Goal: Information Seeking & Learning: Learn about a topic

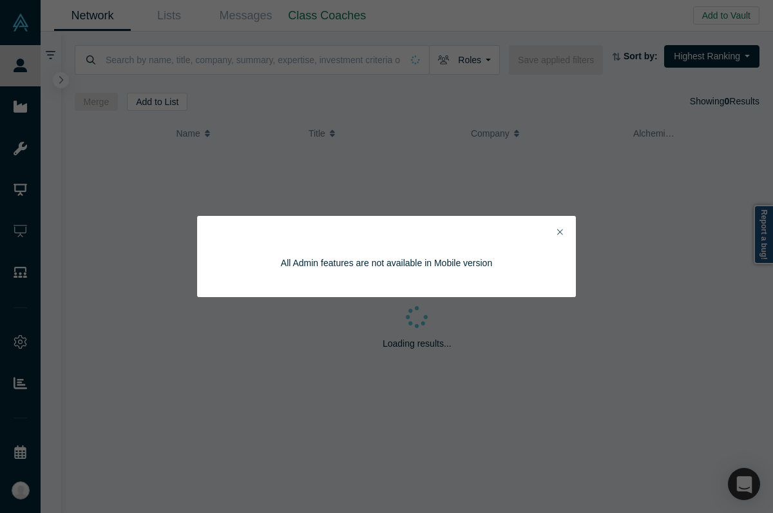
click at [564, 229] on button "Close" at bounding box center [560, 232] width 14 height 15
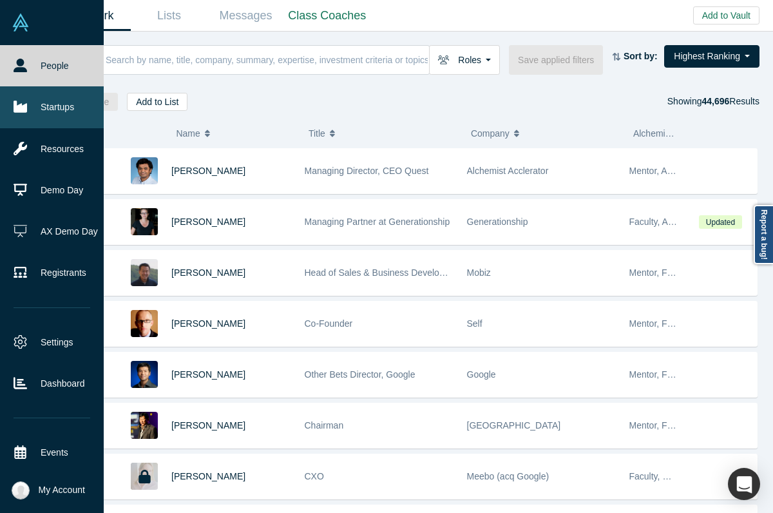
click at [47, 103] on link "Startups" at bounding box center [52, 106] width 104 height 41
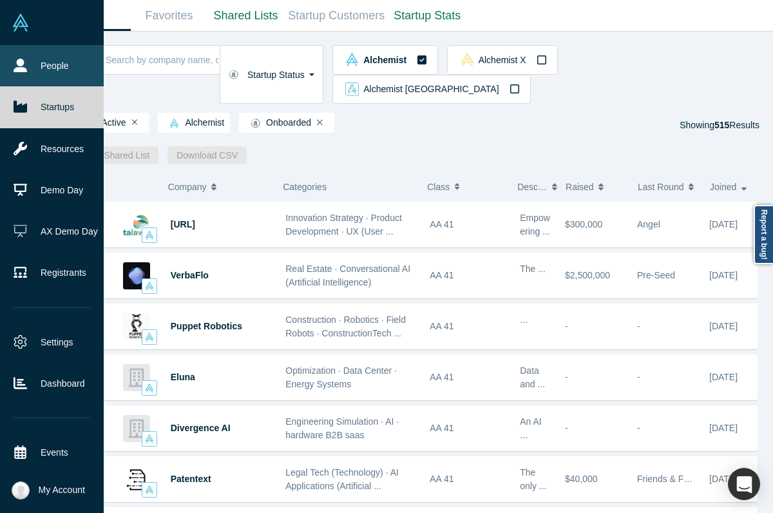
click at [14, 62] on icon at bounding box center [21, 66] width 14 height 14
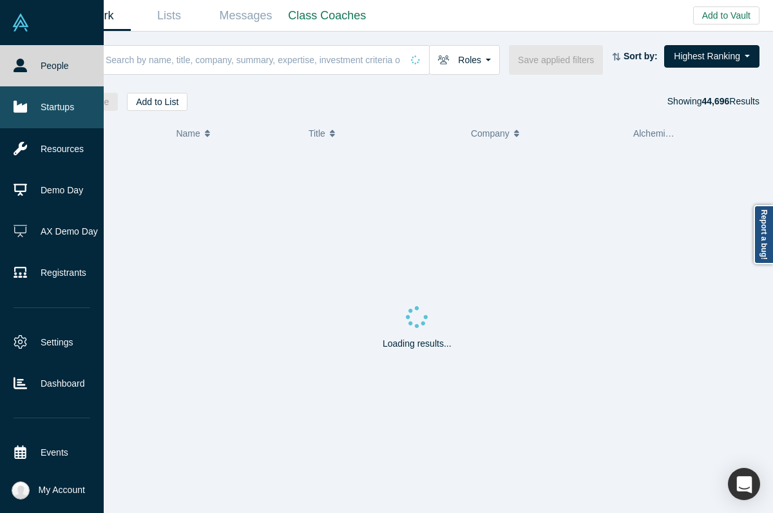
click at [48, 108] on link "Startups" at bounding box center [52, 106] width 104 height 41
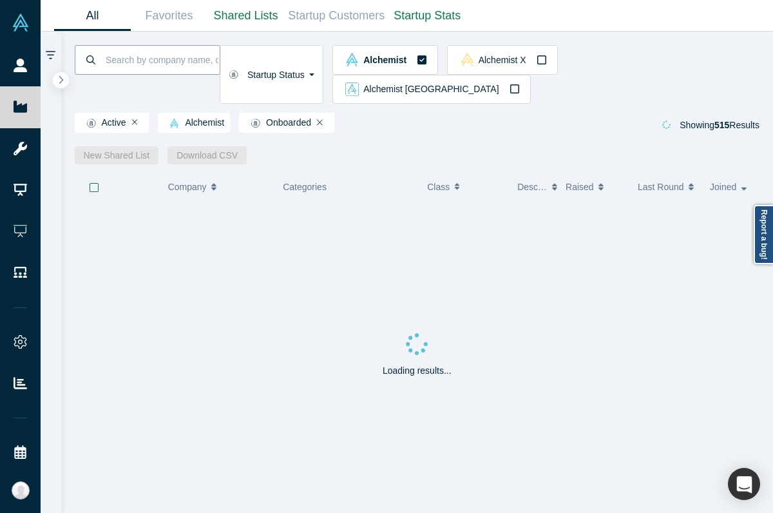
click at [184, 48] on input at bounding box center [161, 59] width 115 height 30
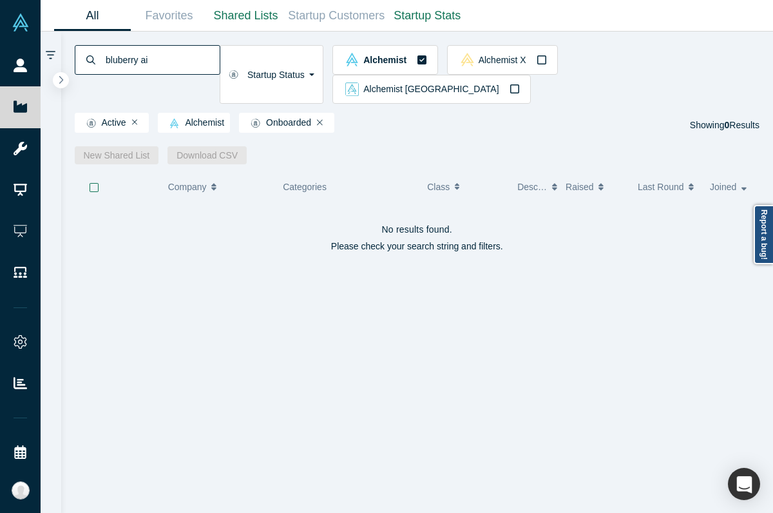
click at [120, 61] on input "bluberry ai" at bounding box center [161, 59] width 115 height 30
type input "sonant"
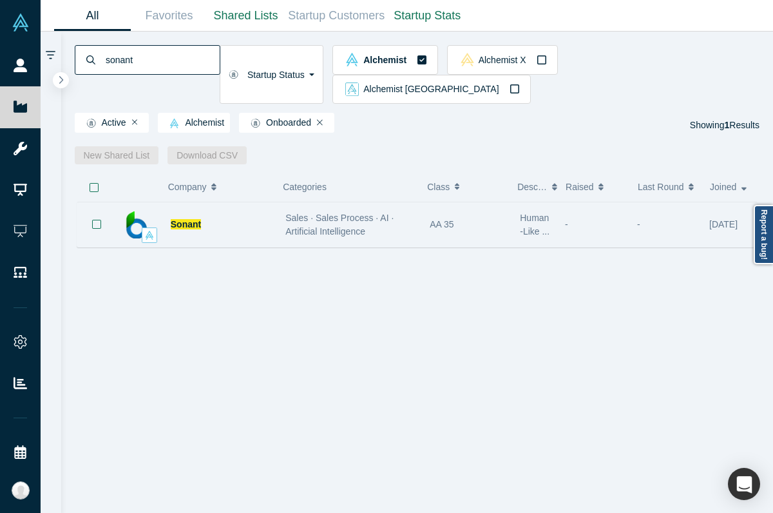
click at [274, 202] on div "Sonant" at bounding box center [198, 224] width 162 height 44
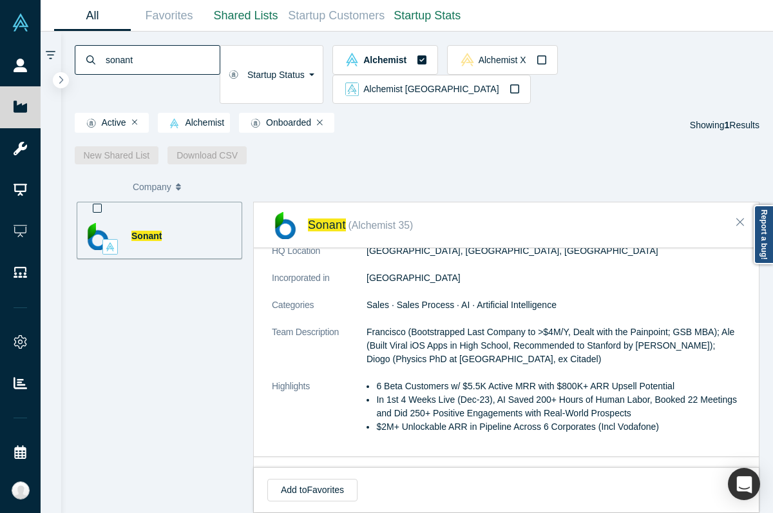
scroll to position [257, 0]
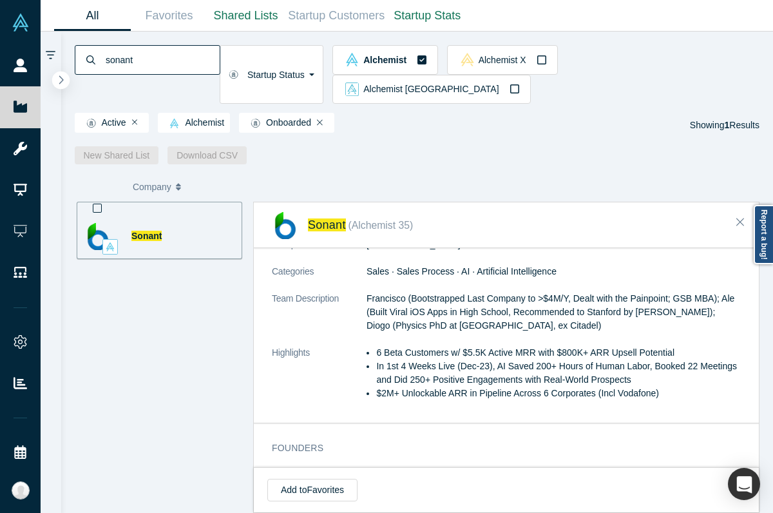
click at [64, 79] on button "button" at bounding box center [60, 79] width 17 height 17
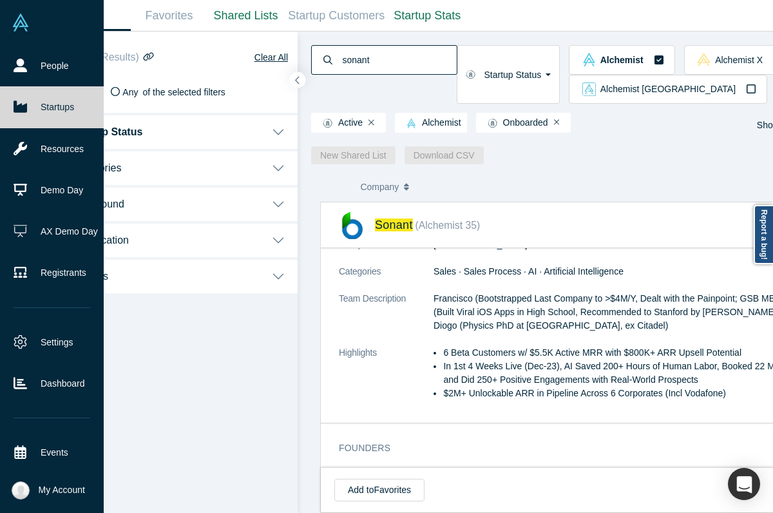
click at [19, 108] on icon at bounding box center [21, 107] width 14 height 12
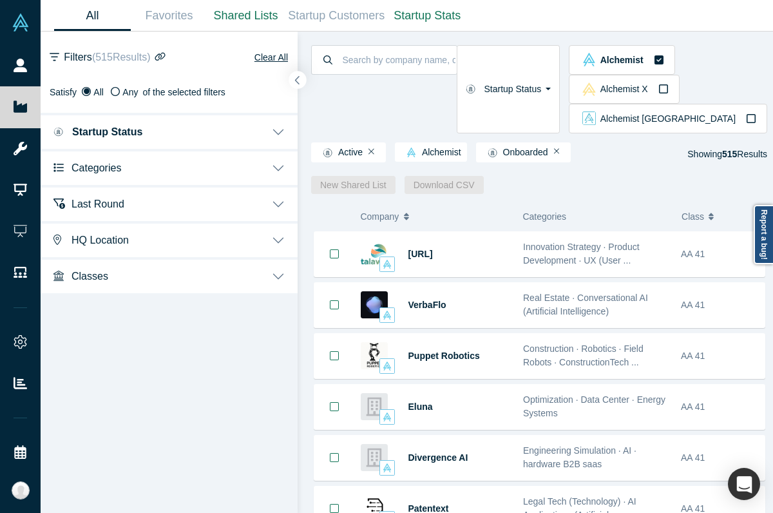
click at [298, 73] on button "button" at bounding box center [297, 79] width 17 height 17
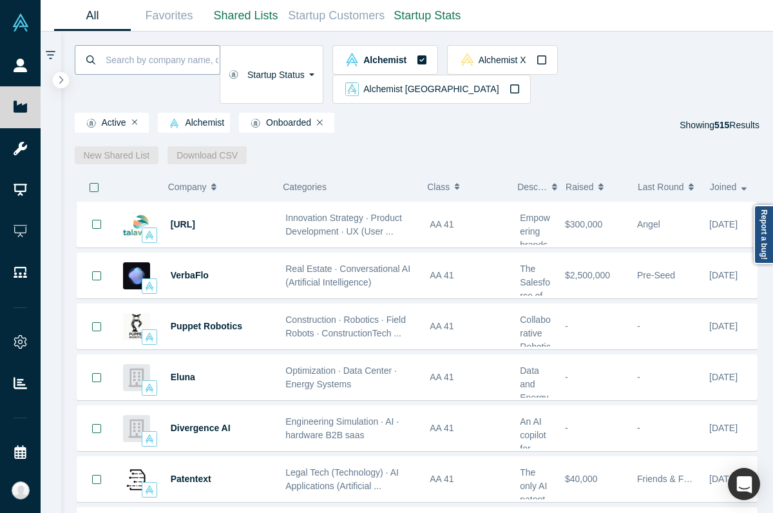
click at [220, 55] on input at bounding box center [161, 59] width 115 height 30
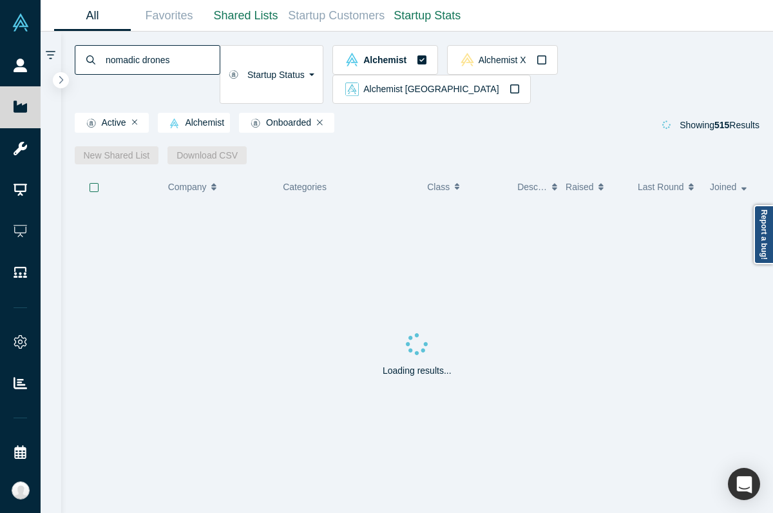
type input "nomadic drones"
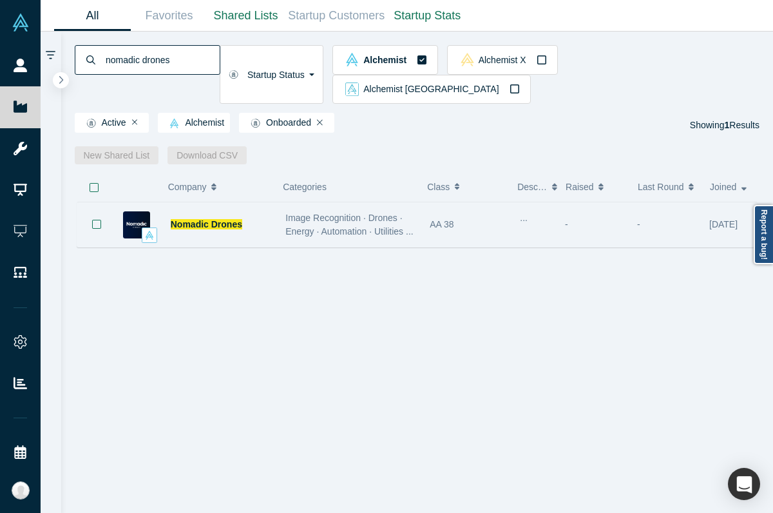
click at [354, 213] on span "Image Recognition · Drones · Energy · Automation · Utilities ..." at bounding box center [349, 225] width 128 height 24
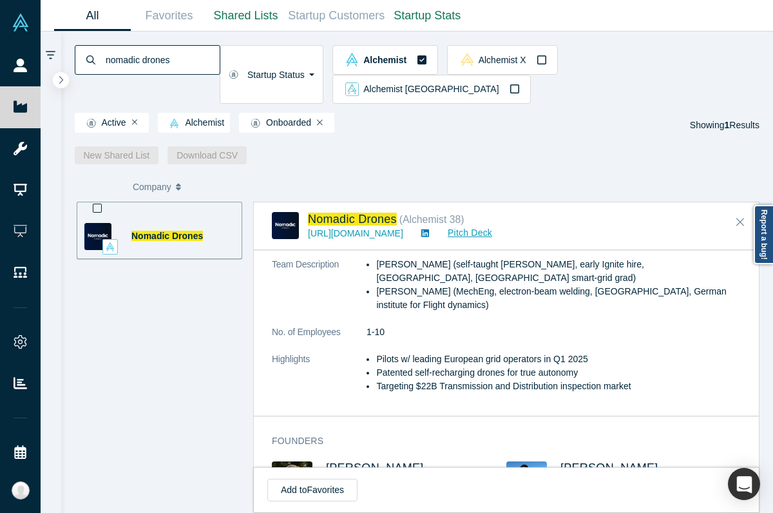
scroll to position [533, 0]
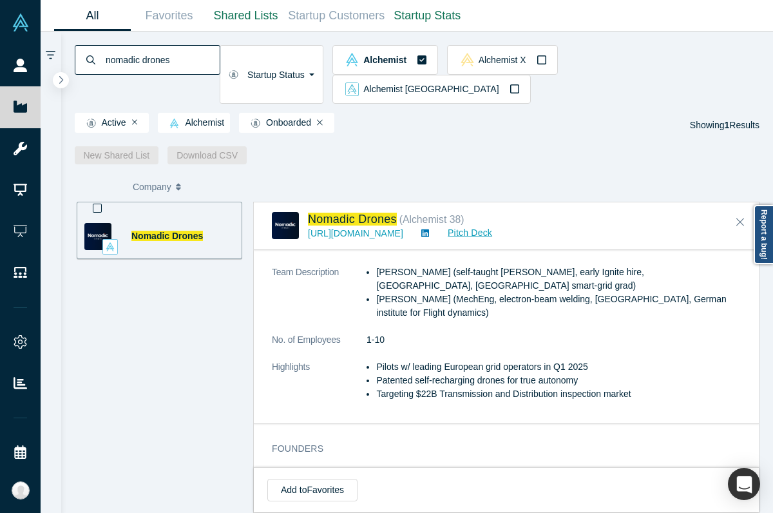
click at [176, 69] on input "nomadic drones" at bounding box center [161, 59] width 115 height 30
click at [176, 68] on input "nomadic drones" at bounding box center [161, 59] width 115 height 30
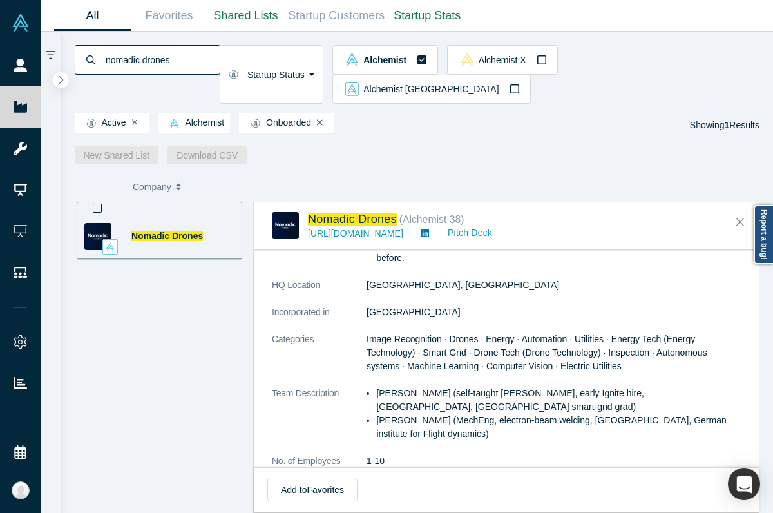
scroll to position [412, 0]
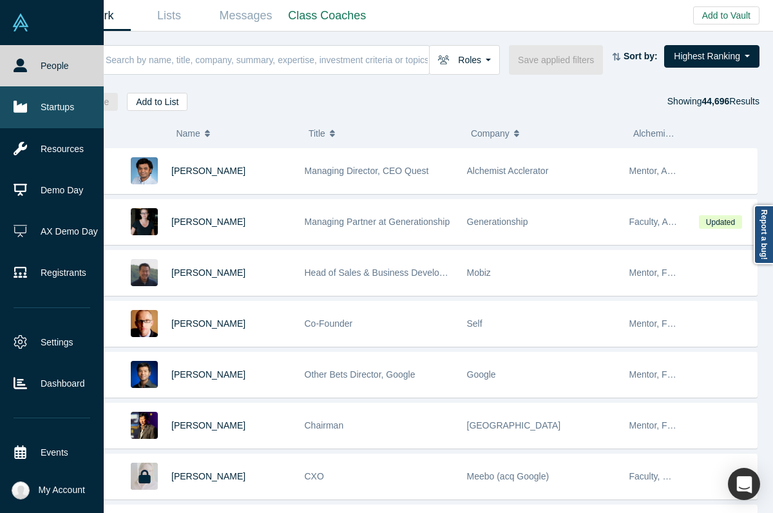
click at [29, 105] on link "Startups" at bounding box center [52, 106] width 104 height 41
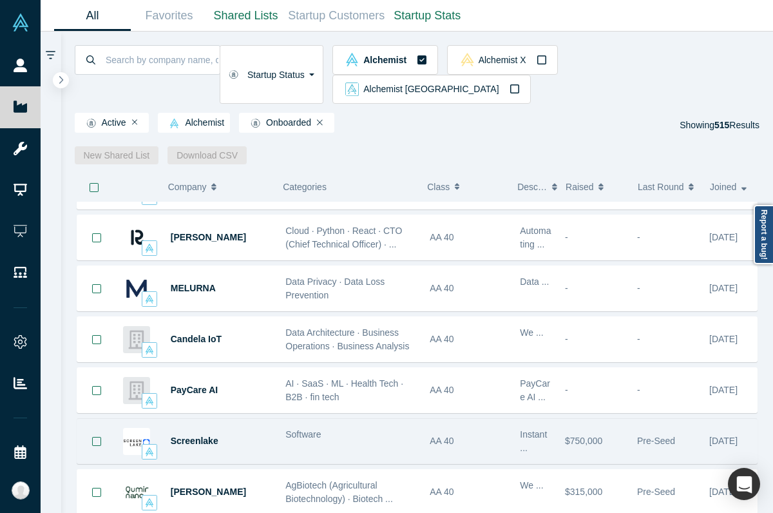
scroll to position [1208, 0]
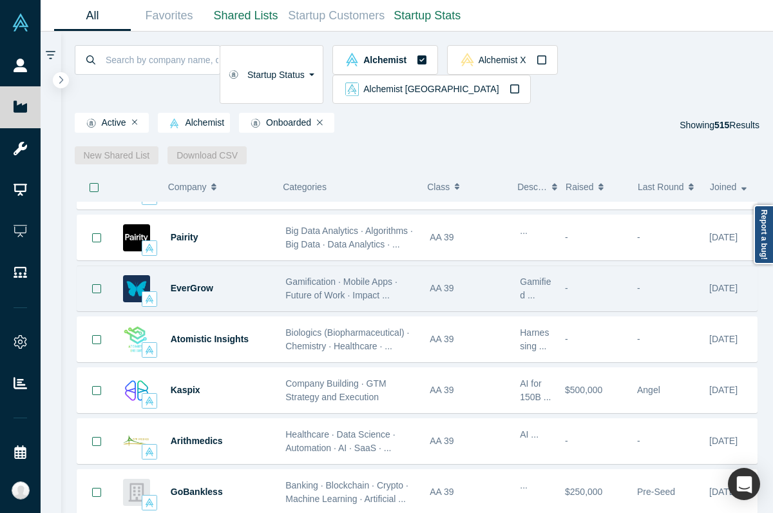
click at [386, 276] on span "Gamification · Mobile Apps · Future of Work · Impact ..." at bounding box center [341, 288] width 112 height 24
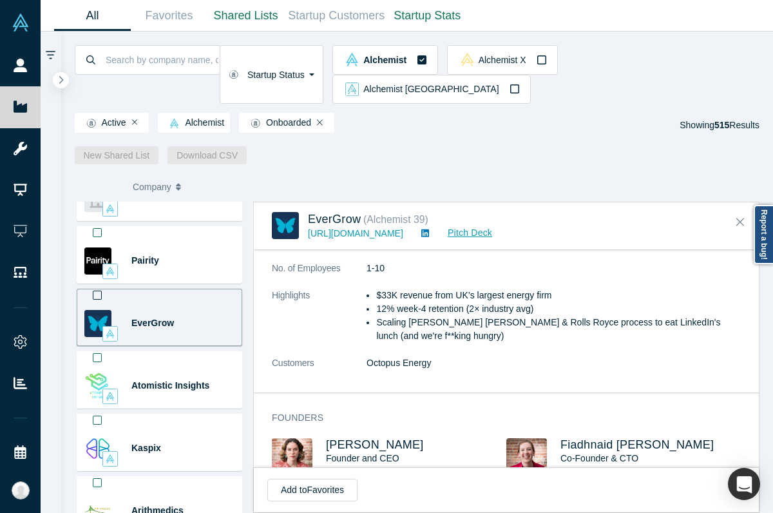
scroll to position [428, 0]
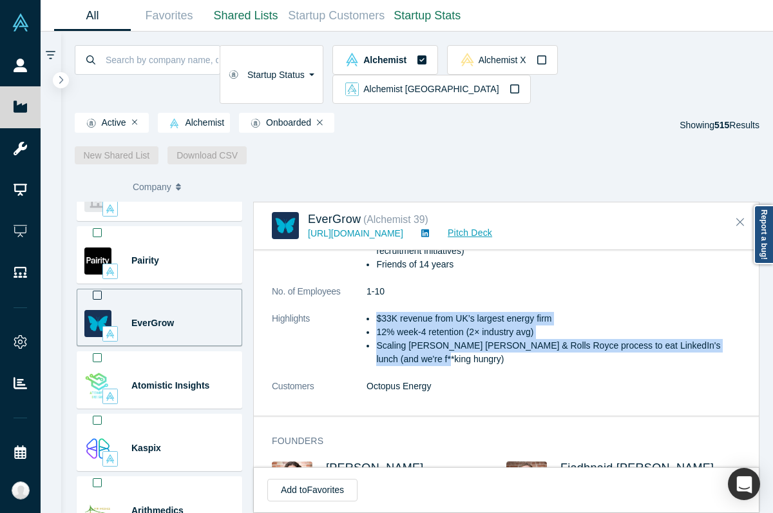
drag, startPoint x: 422, startPoint y: 314, endPoint x: 374, endPoint y: 275, distance: 61.4
click at [374, 312] on ul "$33K revenue from UK’s largest energy firm 12% week-4 retention (2× industry av…" at bounding box center [554, 339] width 374 height 54
copy ul "$33K revenue from UK’s largest energy firm 12% week-4 retention (2× industry av…"
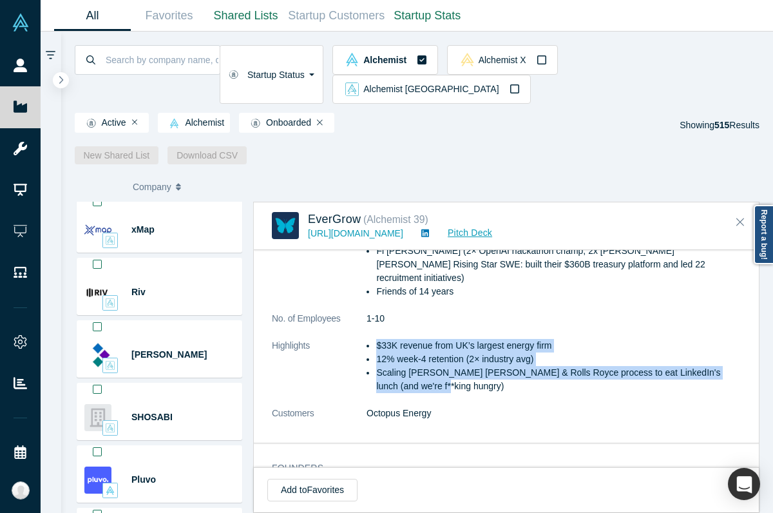
scroll to position [2180, 0]
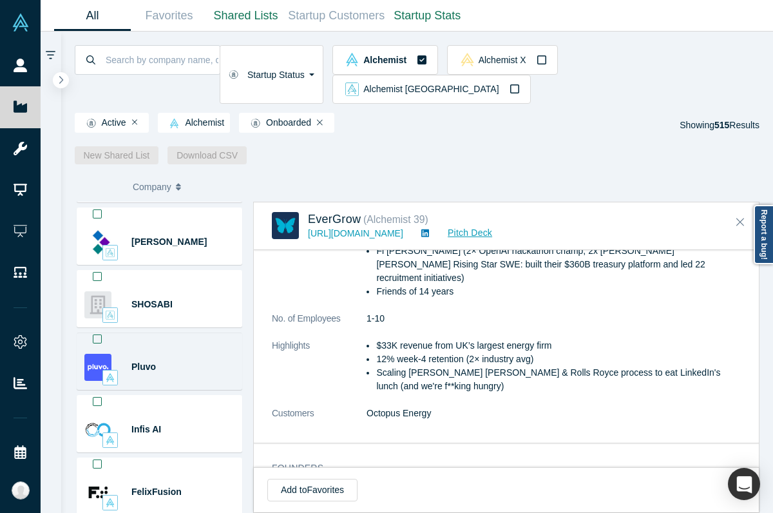
click at [163, 345] on div "Pluvo" at bounding box center [182, 367] width 102 height 44
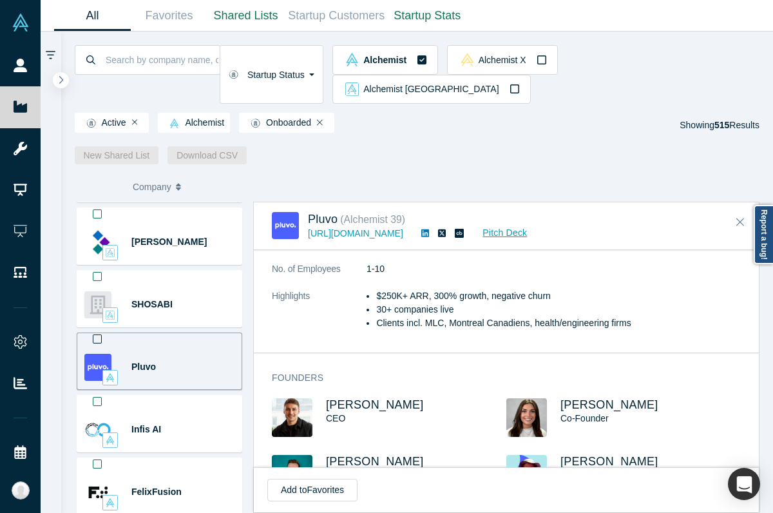
scroll to position [409, 0]
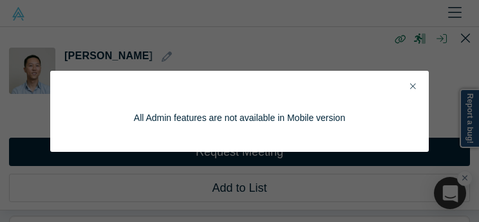
click at [416, 86] on button "Close" at bounding box center [413, 87] width 14 height 15
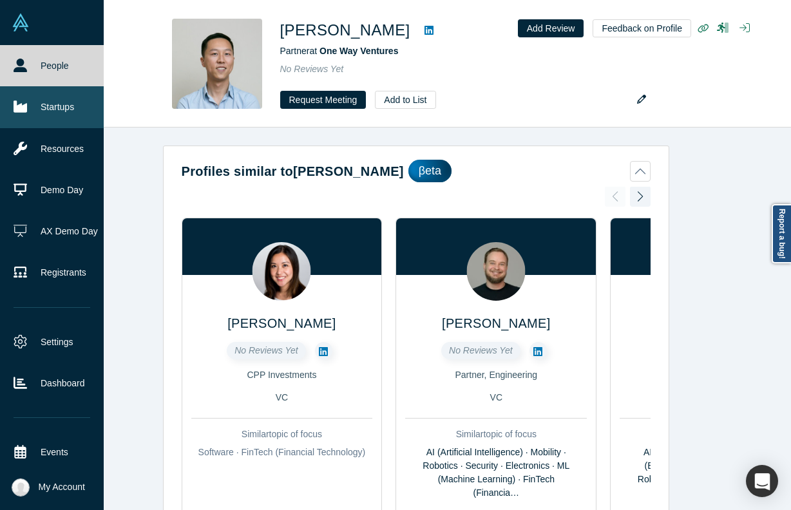
click at [26, 100] on icon at bounding box center [21, 107] width 14 height 14
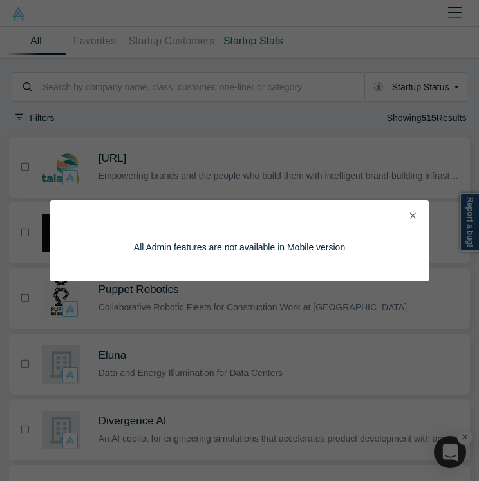
click at [415, 213] on icon "Close" at bounding box center [413, 215] width 6 height 9
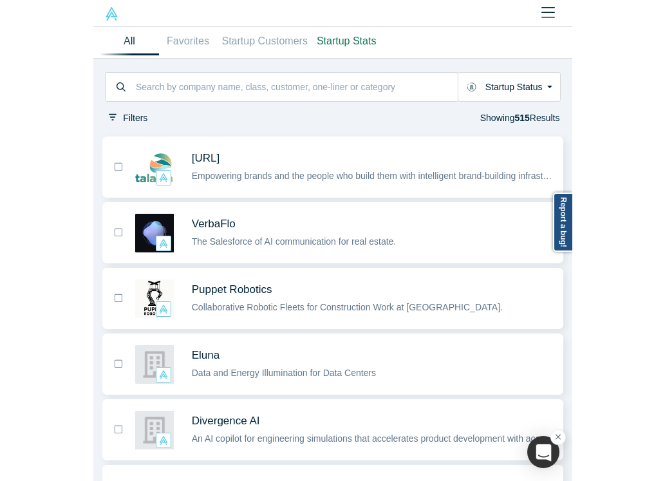
scroll to position [0, 29]
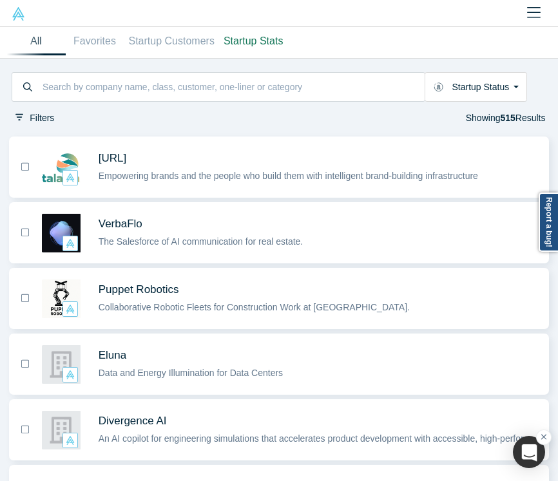
click at [24, 18] on img at bounding box center [19, 14] width 14 height 14
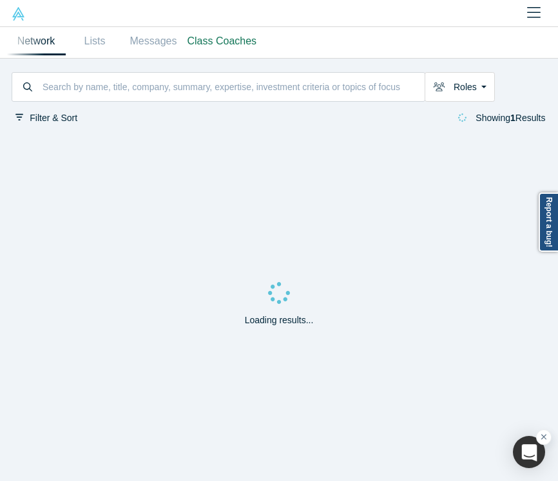
click at [14, 19] on img at bounding box center [19, 14] width 14 height 14
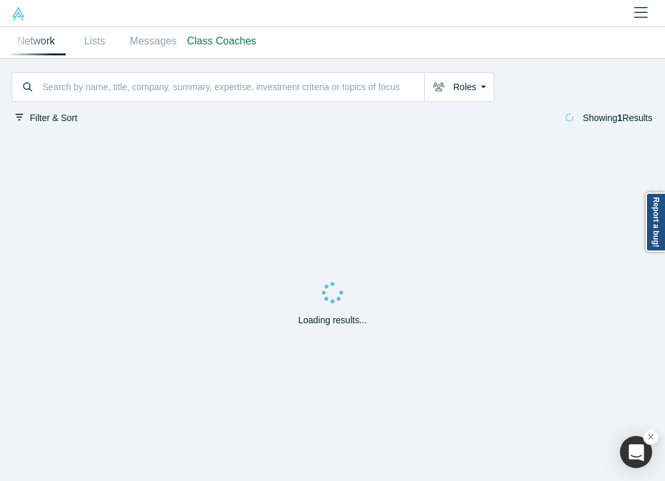
click at [632, 7] on icon "Close" at bounding box center [641, 12] width 14 height 15
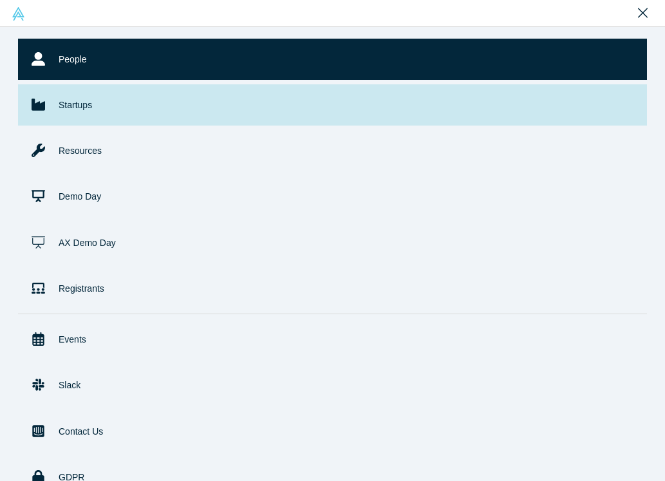
click at [90, 104] on link "Startups" at bounding box center [332, 104] width 629 height 41
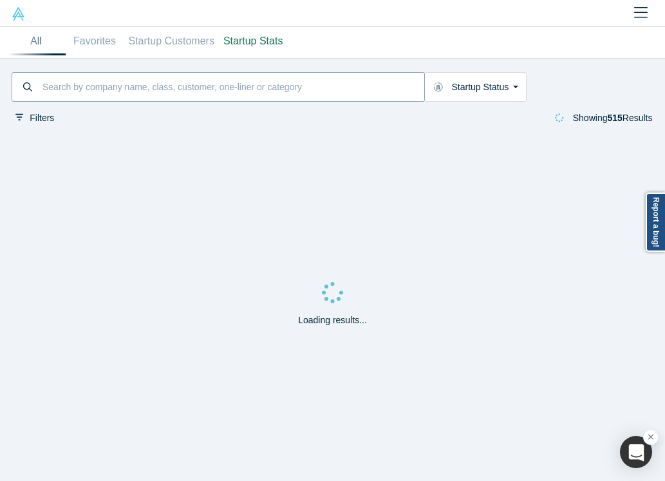
click at [263, 77] on input at bounding box center [232, 87] width 383 height 26
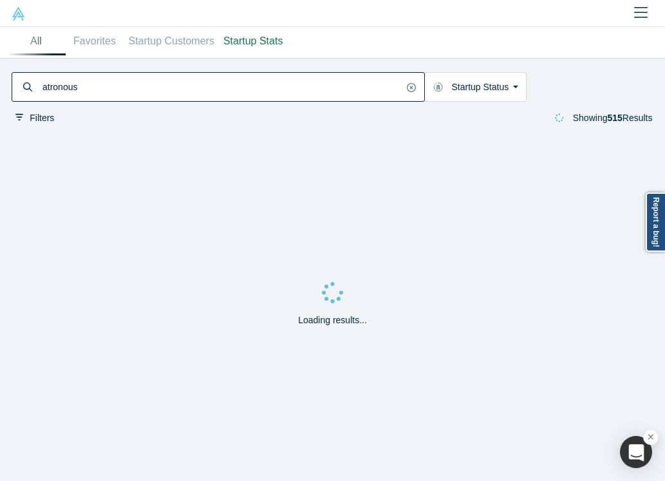
type input "atronous"
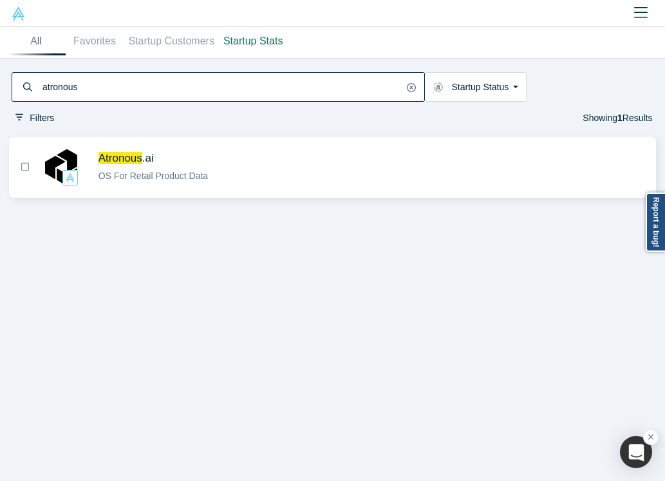
click at [257, 171] on div "OS For Retail Product Data" at bounding box center [372, 176] width 547 height 14
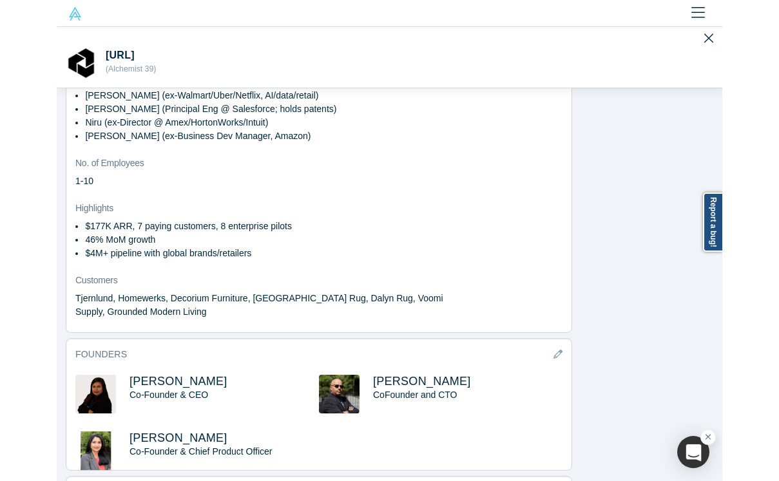
scroll to position [615, 0]
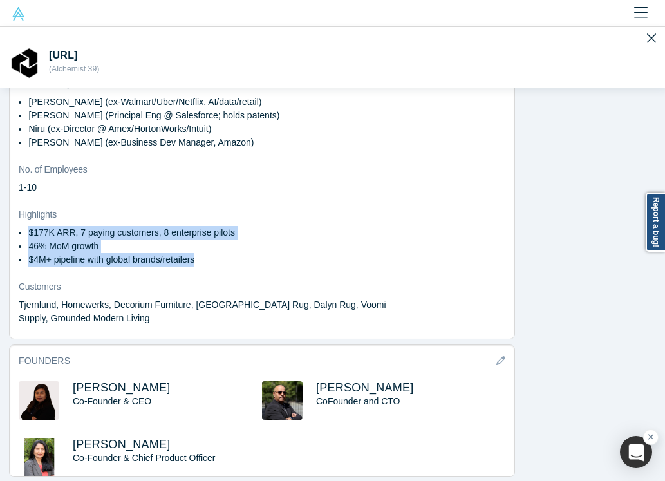
drag, startPoint x: 215, startPoint y: 260, endPoint x: 16, endPoint y: 235, distance: 200.5
click at [16, 235] on div "overview Public Link [URL][DOMAIN_NAME] Description Retailers and suppliers los…" at bounding box center [262, 36] width 505 height 606
copy ul "$177K ARR, 7 paying customers, 8 enterprise pilots 46% MoM growth $4M+ pipeline…"
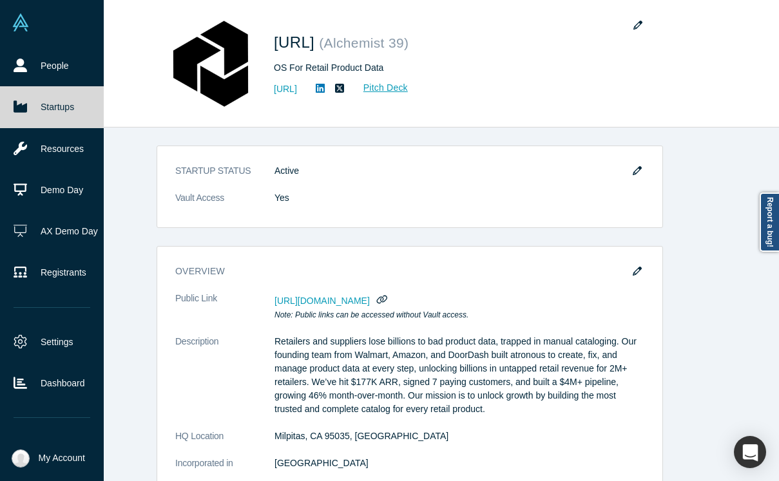
click at [41, 99] on link "Startups" at bounding box center [52, 106] width 104 height 41
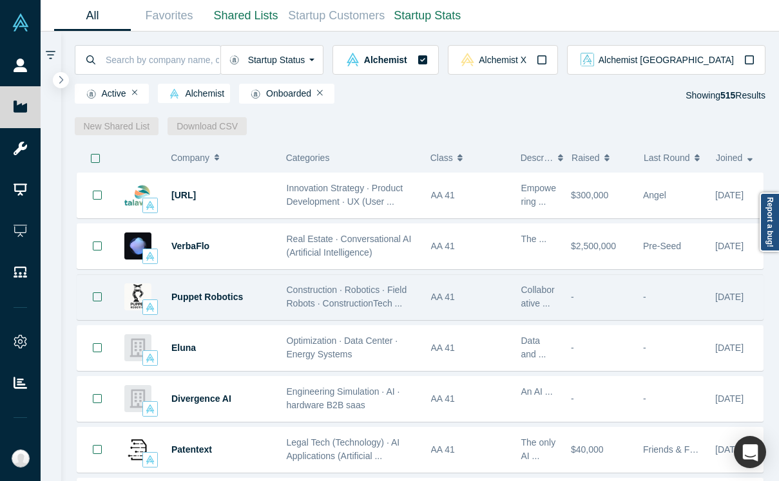
click at [296, 289] on span "Construction · Robotics · Field Robots · ConstructionTech ..." at bounding box center [347, 297] width 120 height 24
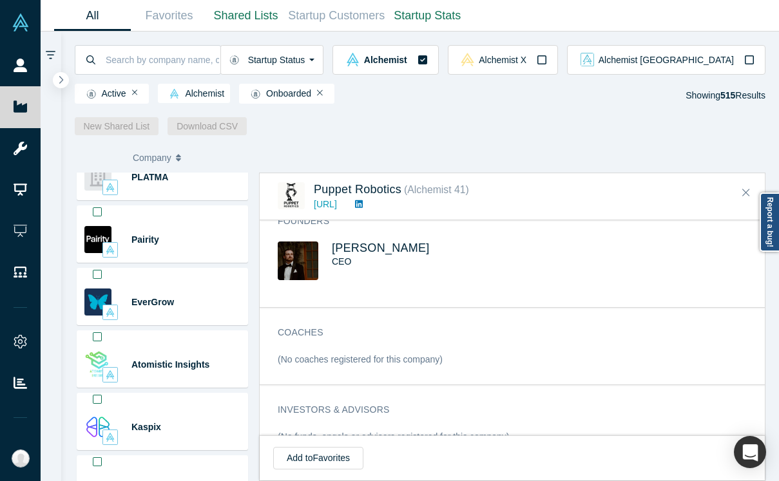
scroll to position [1587, 0]
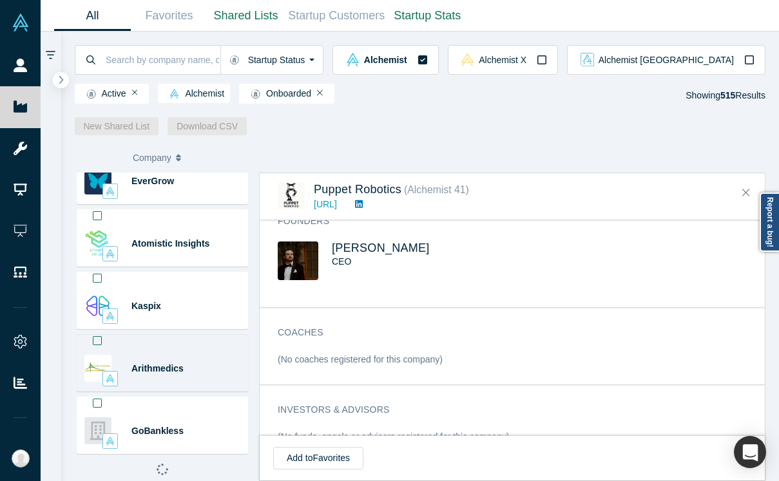
click at [174, 376] on div "Arithmedics" at bounding box center [182, 369] width 102 height 44
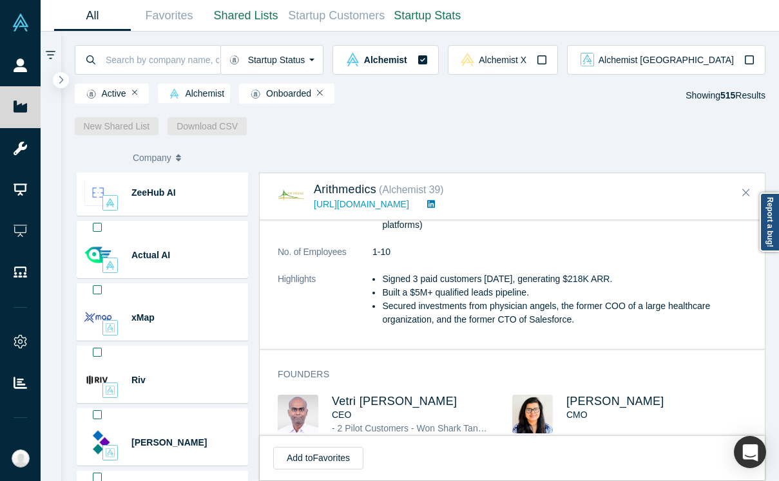
scroll to position [2212, 0]
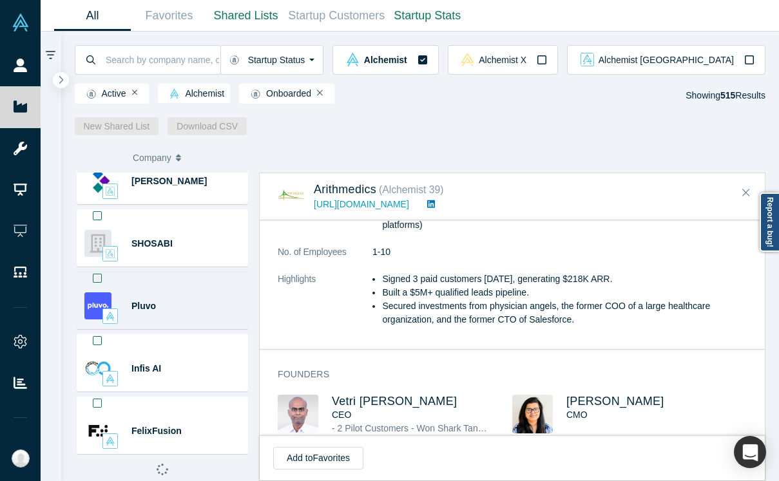
click at [151, 298] on div "Pluvo" at bounding box center [182, 306] width 102 height 44
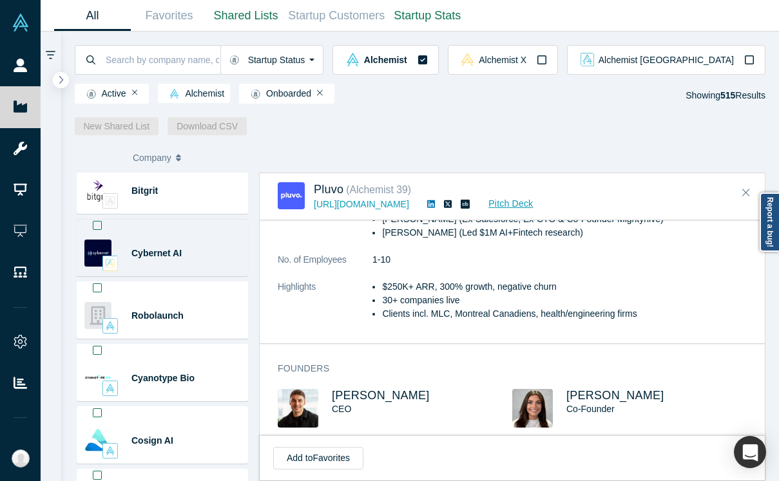
scroll to position [2736, 0]
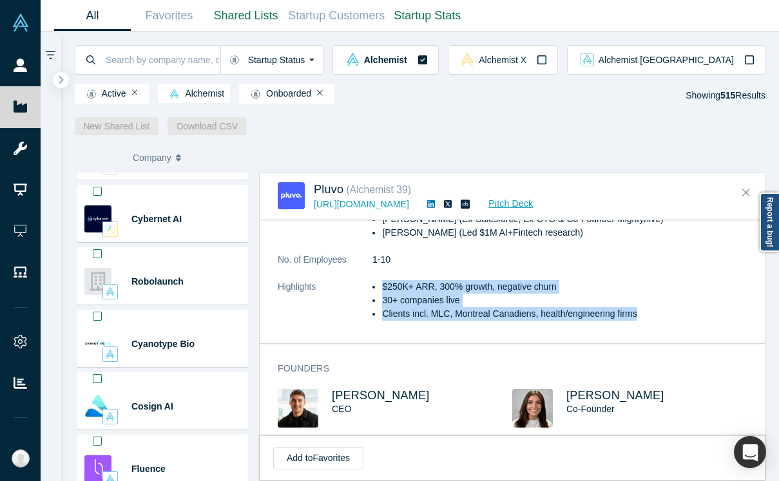
drag, startPoint x: 643, startPoint y: 318, endPoint x: 384, endPoint y: 281, distance: 261.4
click at [384, 281] on ul "$250K+ ARR, 300% growth, negative churn 30+ companies live Clients incl. MLC, M…" at bounding box center [559, 300] width 374 height 41
copy ul "$250K+ ARR, 300% growth, negative churn 30+ companies live Clients incl. MLC, M…"
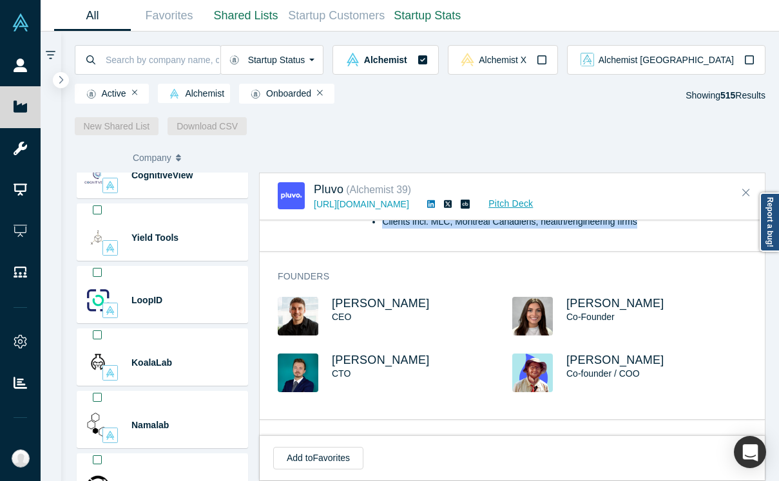
scroll to position [3345, 0]
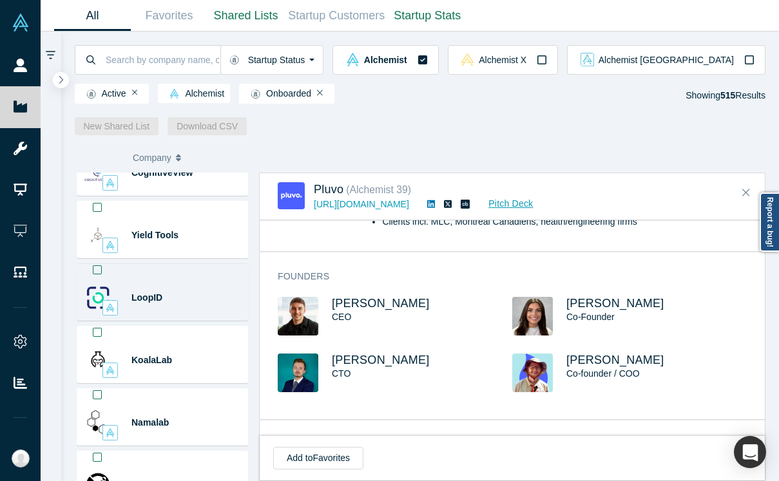
click at [183, 311] on div "LoopID" at bounding box center [182, 298] width 102 height 44
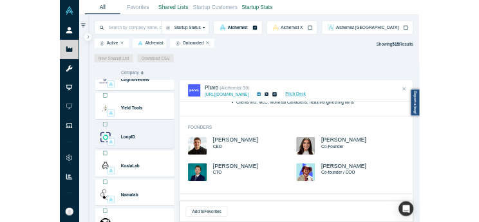
scroll to position [0, 0]
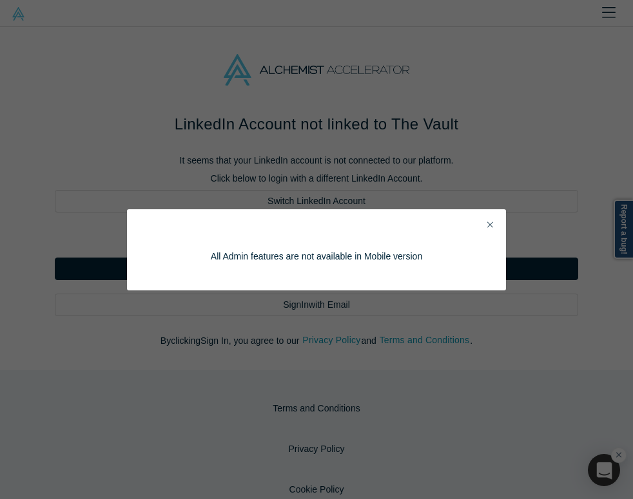
click at [487, 230] on div "All Admin features are not available in Mobile version" at bounding box center [316, 249] width 343 height 45
click at [493, 229] on button "Close" at bounding box center [490, 225] width 14 height 15
